Goal: Find specific page/section: Find specific page/section

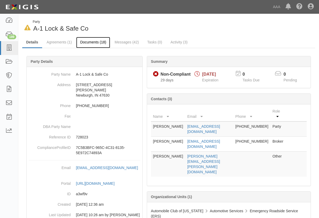
click at [90, 42] on link "Documents (18)" at bounding box center [93, 42] width 34 height 11
